Goal: Use online tool/utility: Use online tool/utility

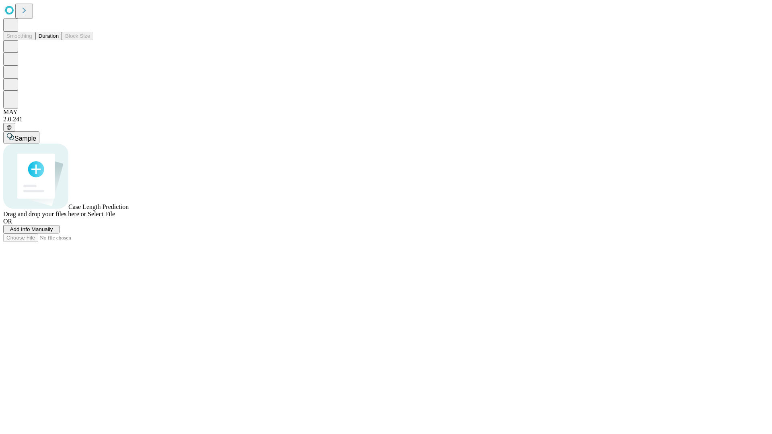
click at [59, 40] on button "Duration" at bounding box center [48, 36] width 27 height 8
click at [115, 218] on span "Select File" at bounding box center [101, 214] width 27 height 7
